Goal: Check status: Check status

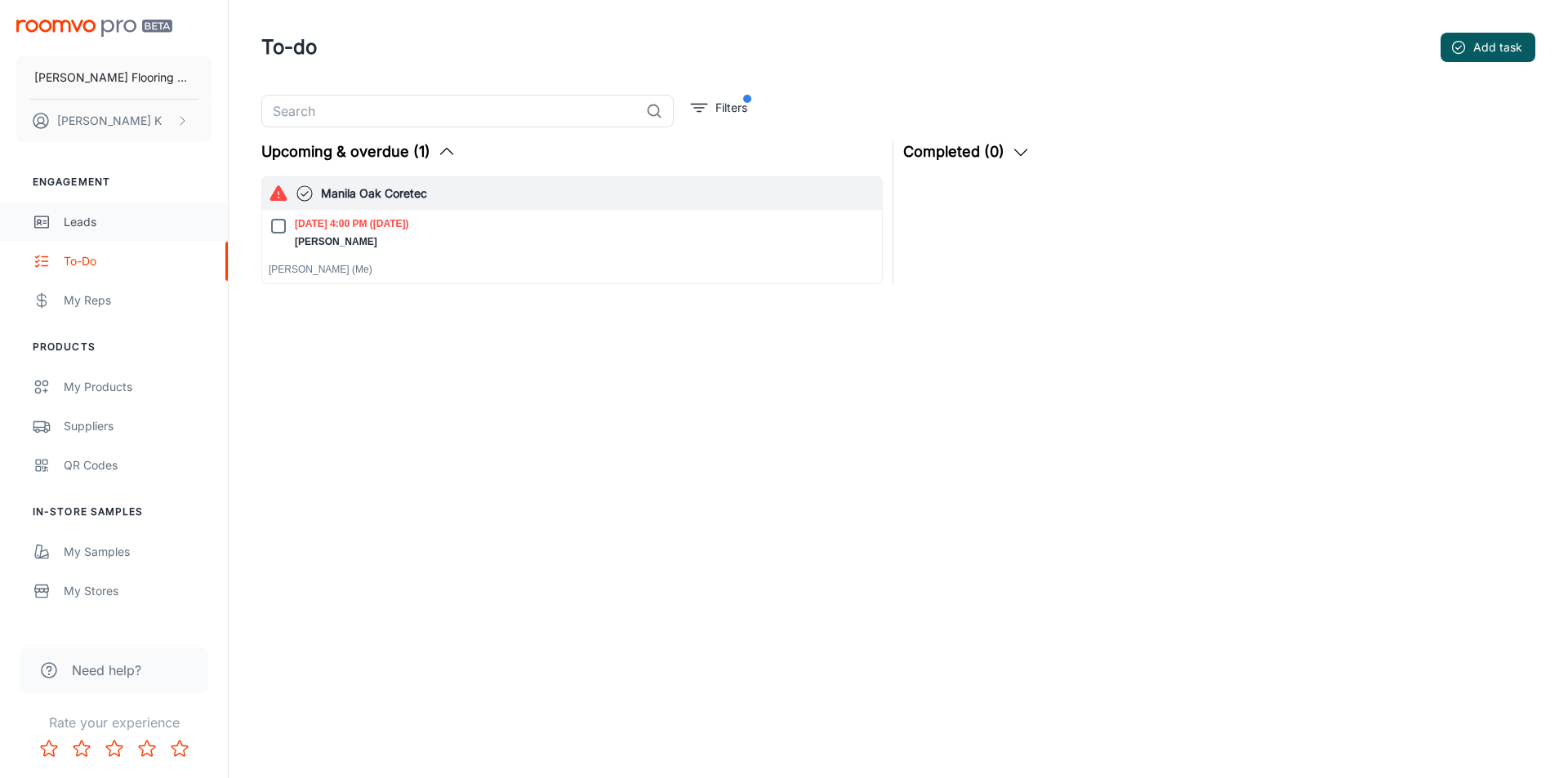
click at [73, 221] on div "Leads" at bounding box center [138, 221] width 148 height 18
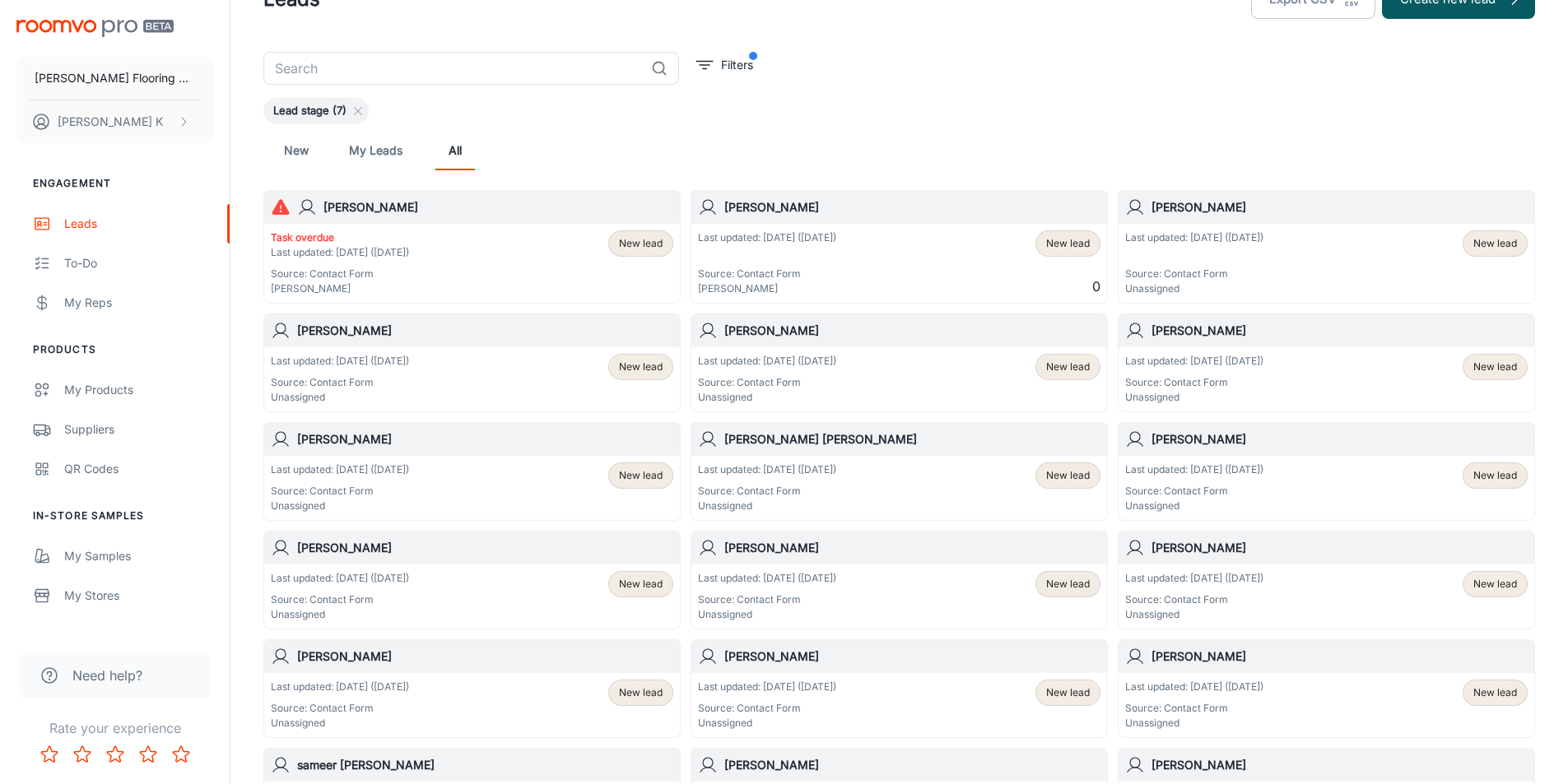
scroll to position [82, 0]
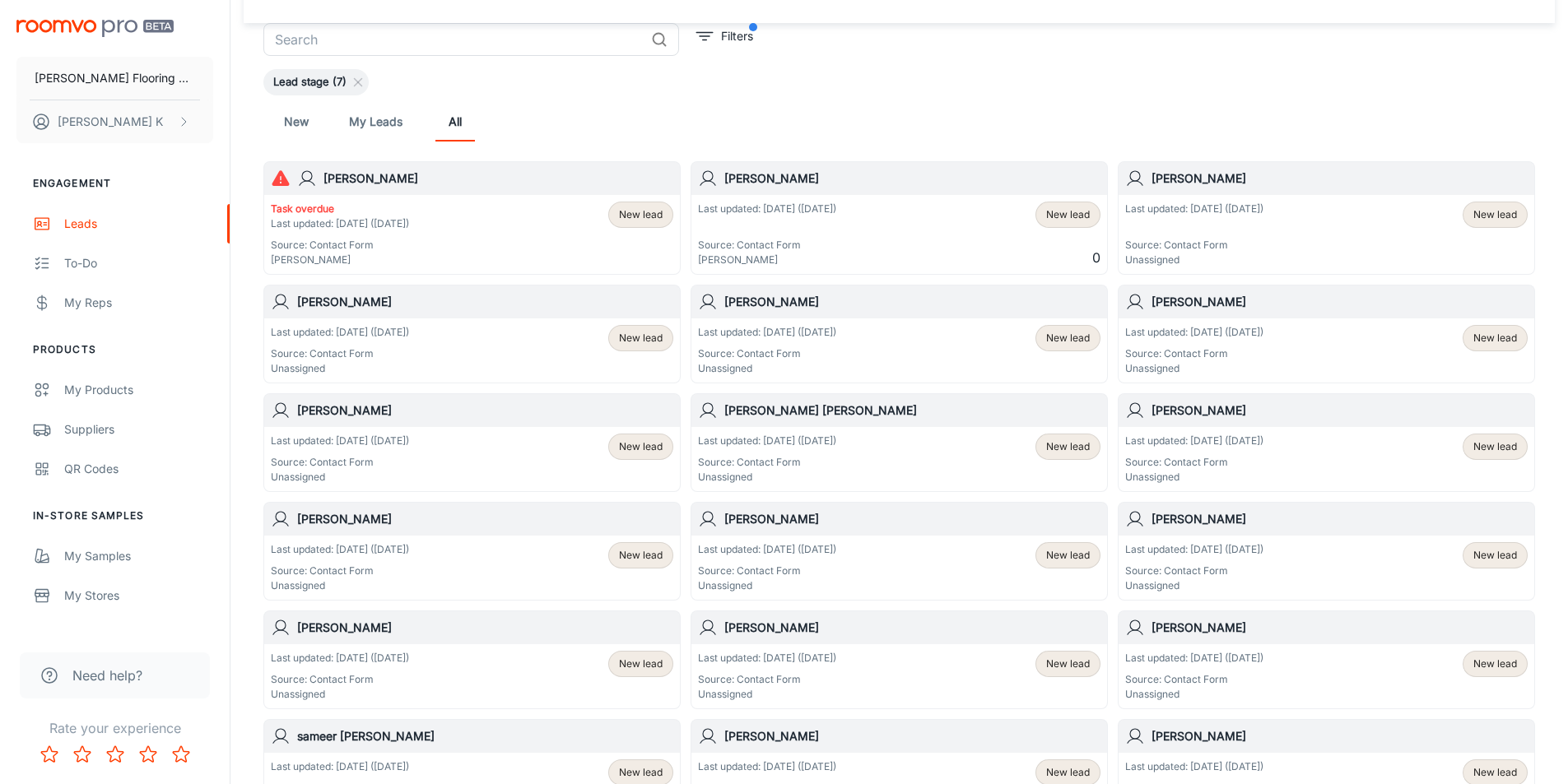
click at [794, 230] on div "Last updated: [DATE] ([DATE]) Source: Contact Form [PERSON_NAME]" at bounding box center [767, 234] width 138 height 66
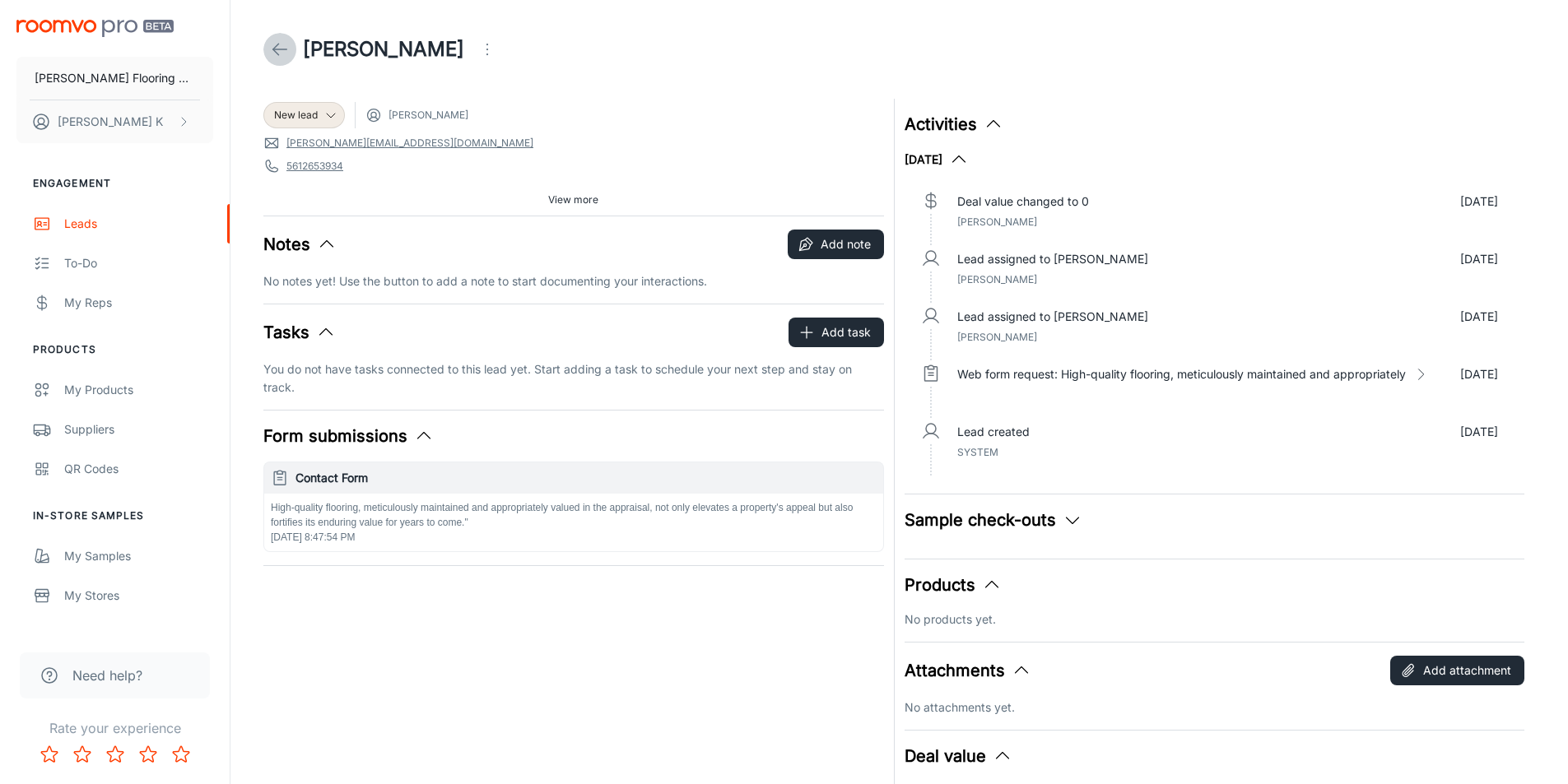
click at [284, 43] on icon at bounding box center [280, 49] width 20 height 20
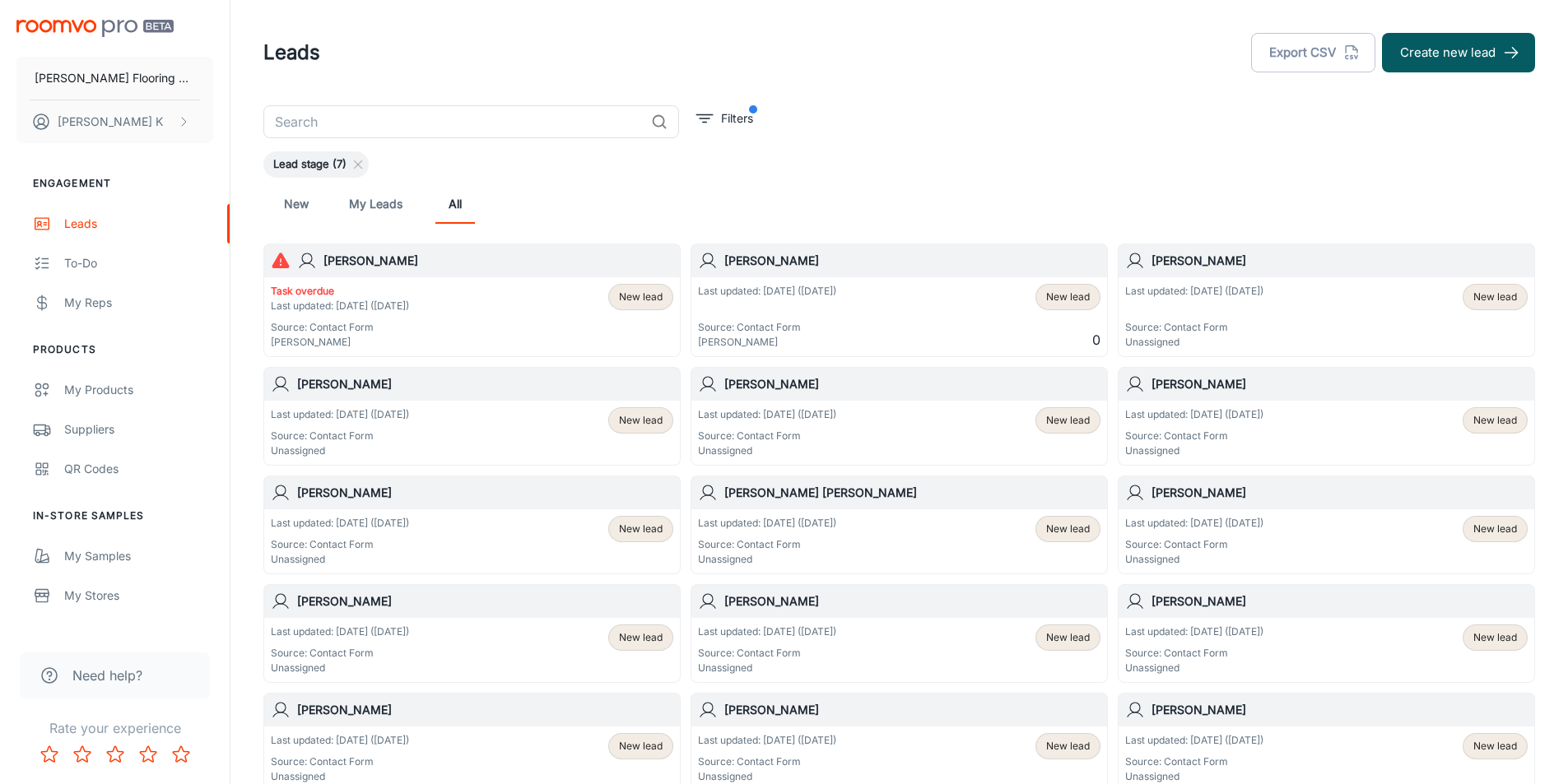
click at [796, 299] on div "Last updated: [DATE] ([DATE]) Source: Contact Form [PERSON_NAME]" at bounding box center [767, 317] width 138 height 66
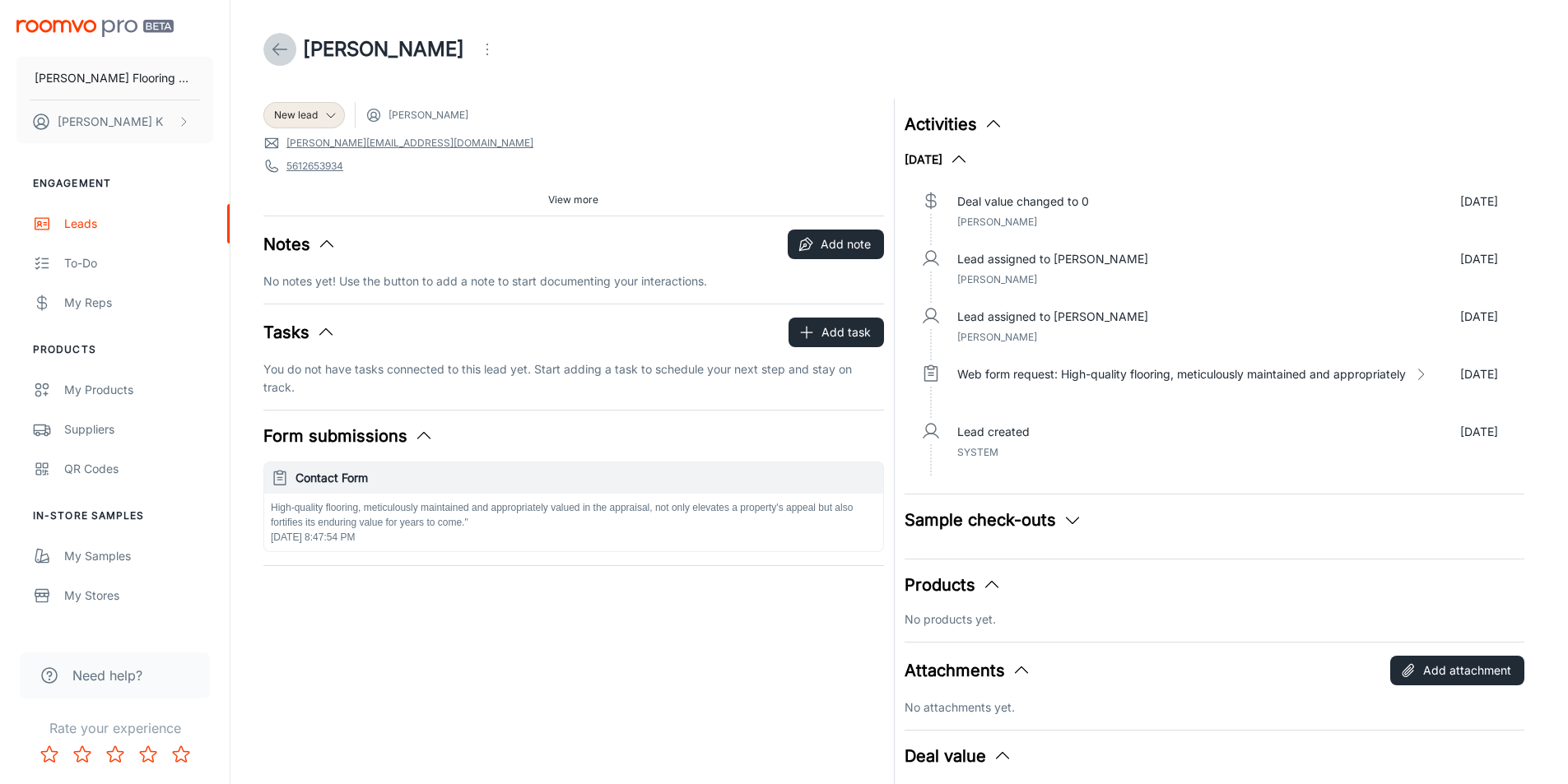
click at [274, 49] on icon at bounding box center [280, 49] width 20 height 20
